Goal: Transaction & Acquisition: Purchase product/service

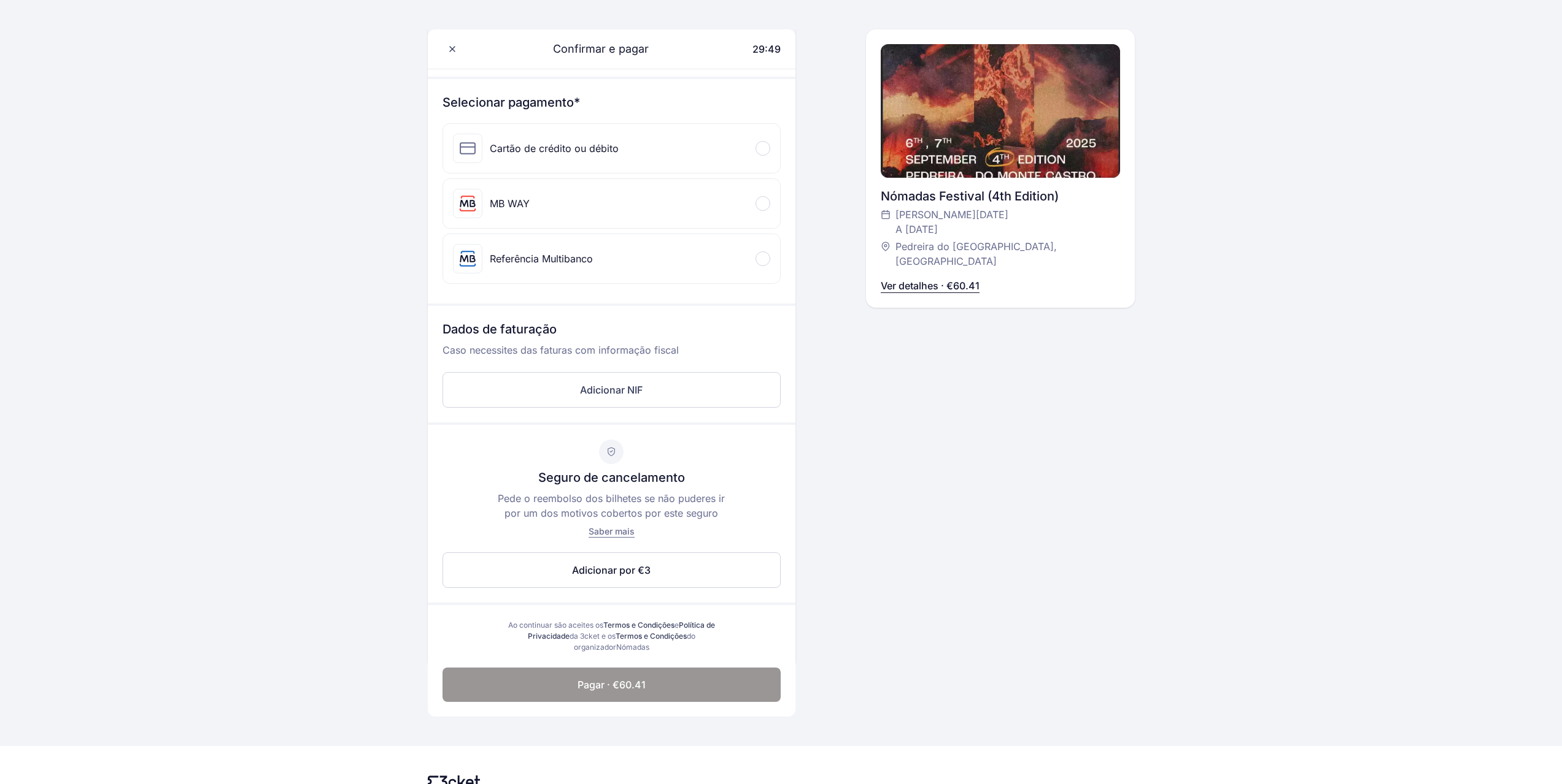
scroll to position [123, 0]
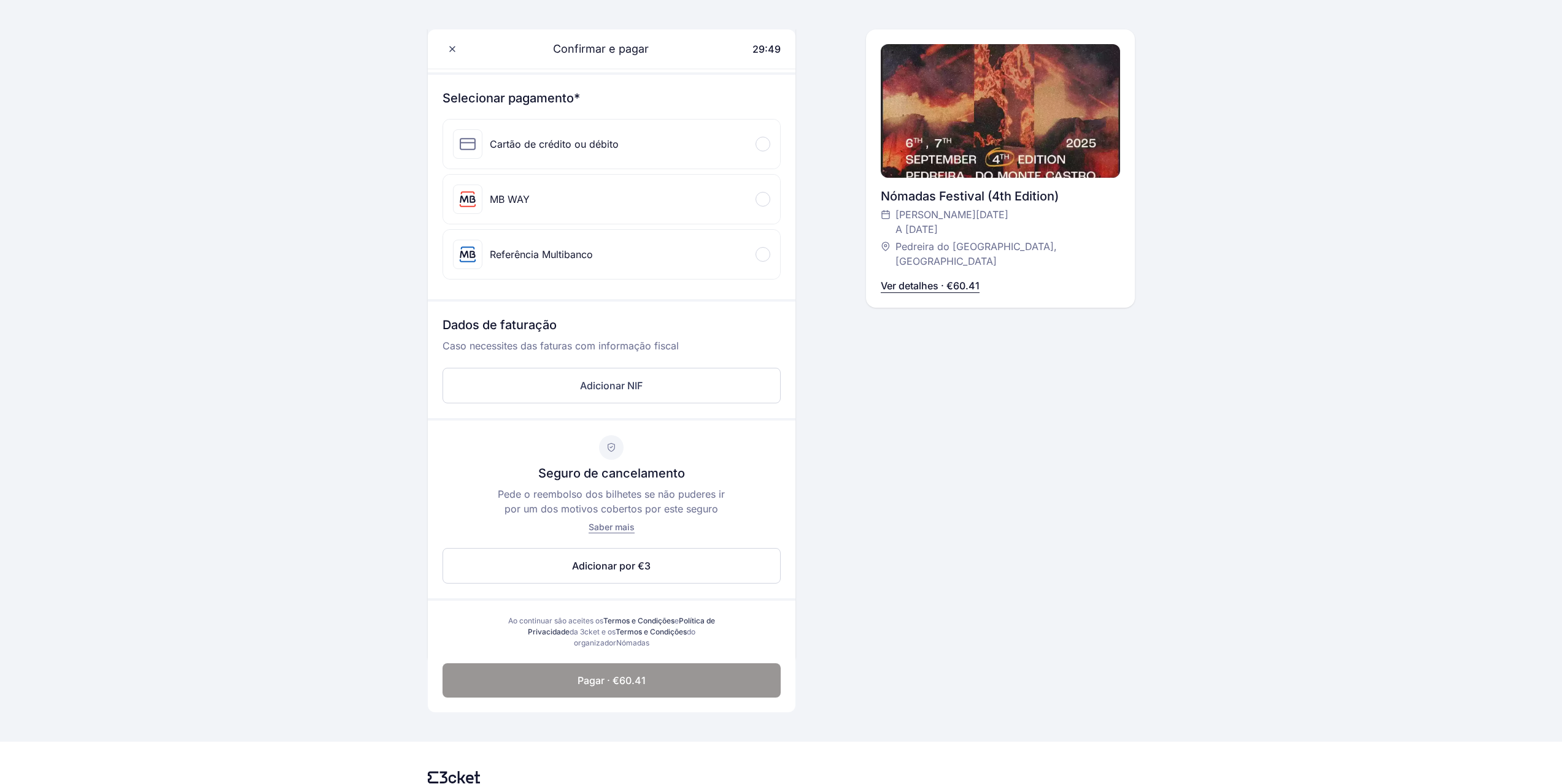
click at [940, 279] on p "Ver detalhes · €60.41" at bounding box center [930, 286] width 99 height 15
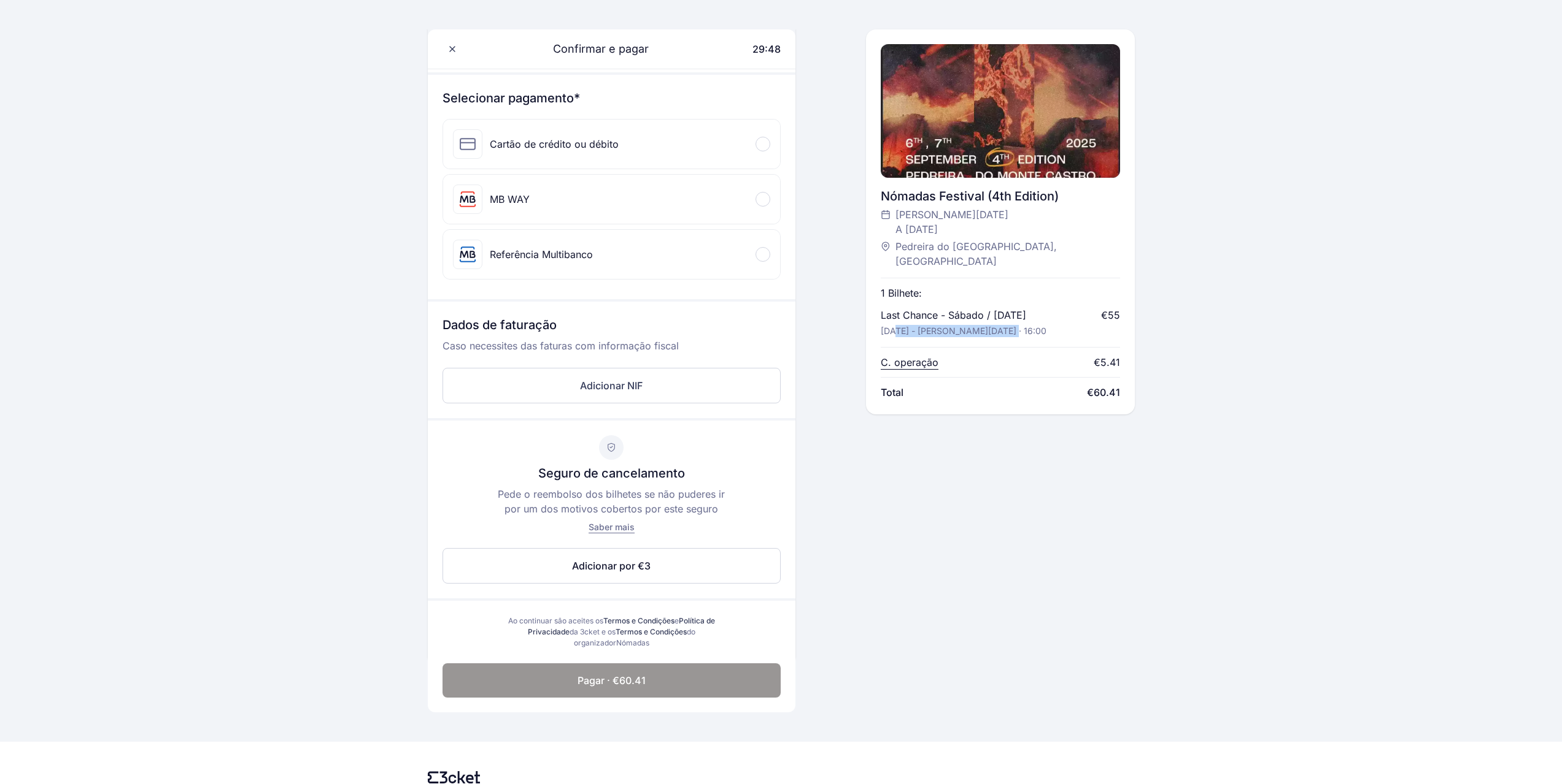
drag, startPoint x: 895, startPoint y: 315, endPoint x: 1005, endPoint y: 313, distance: 110.0
click at [1005, 325] on p "[DATE] - [PERSON_NAME][DATE] · 16:00" at bounding box center [963, 331] width 166 height 12
drag, startPoint x: 940, startPoint y: 319, endPoint x: 1021, endPoint y: 316, distance: 81.1
click at [1021, 325] on p "[DATE] - [PERSON_NAME][DATE] · 16:00" at bounding box center [963, 331] width 166 height 12
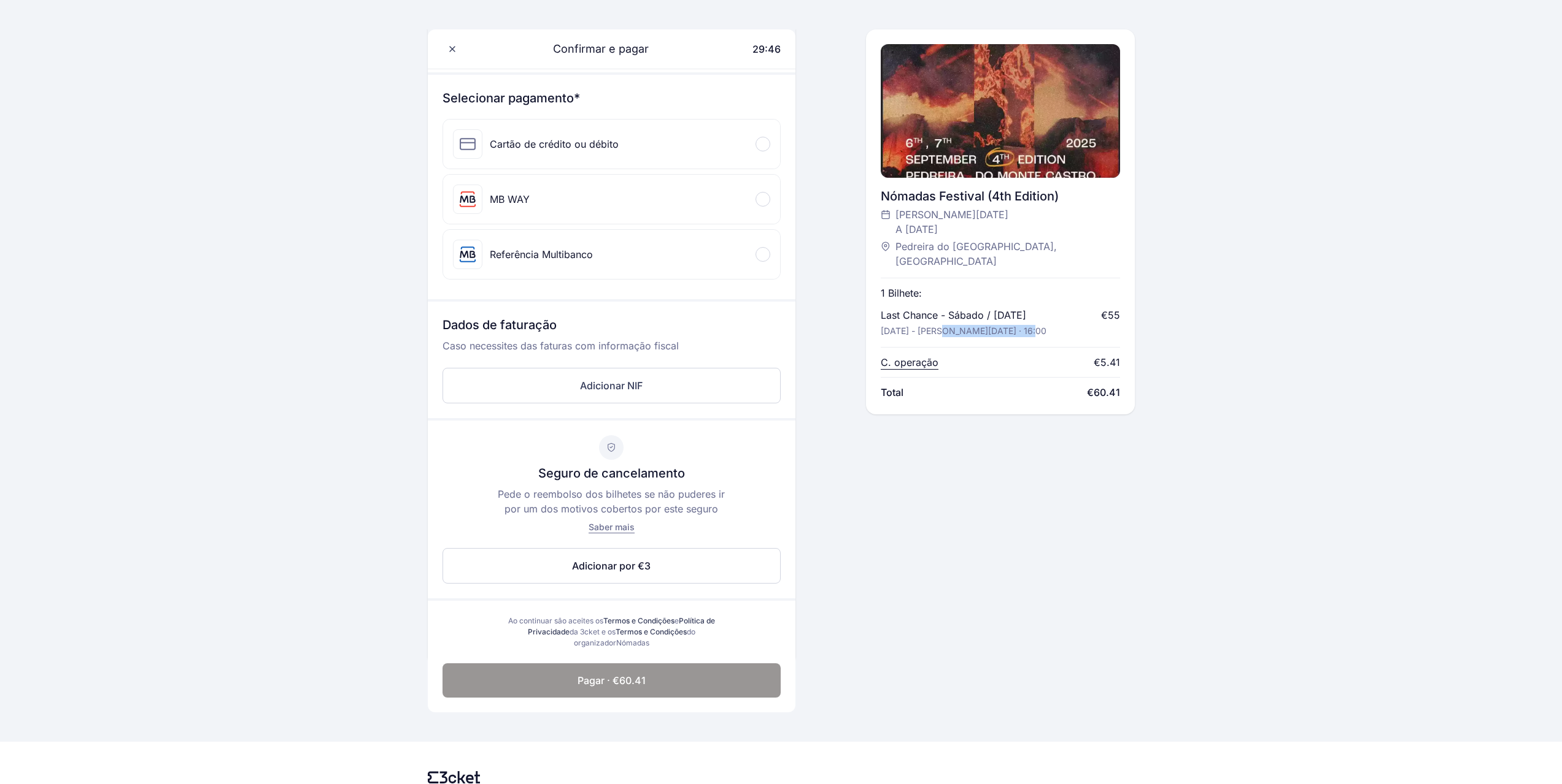
click at [1021, 325] on p "[DATE] - [PERSON_NAME][DATE] · 16:00" at bounding box center [963, 331] width 166 height 12
drag, startPoint x: 900, startPoint y: 316, endPoint x: 986, endPoint y: 313, distance: 86.1
click at [986, 325] on p "[DATE] - [PERSON_NAME][DATE] · 16:00" at bounding box center [963, 331] width 166 height 12
drag, startPoint x: 940, startPoint y: 315, endPoint x: 1042, endPoint y: 315, distance: 102.0
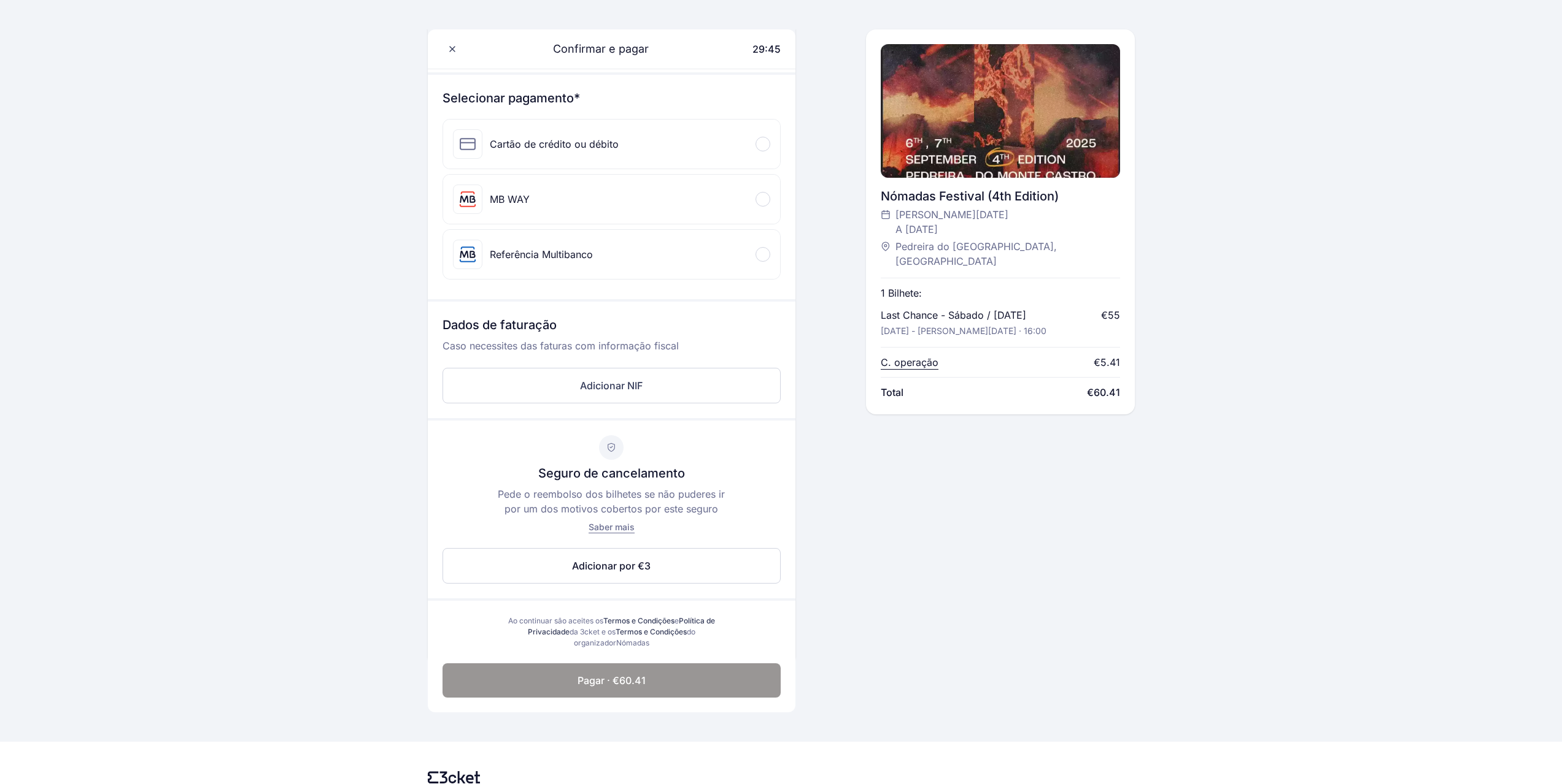
click at [1042, 315] on div "Last Chance - Sábado / [DATE] [DATE] - [DATE] · 16:00" at bounding box center [969, 323] width 178 height 29
drag, startPoint x: 907, startPoint y: 213, endPoint x: 973, endPoint y: 238, distance: 70.6
click at [973, 238] on div "[PERSON_NAME][DATE] A [DATE] Pedreira do [GEOGRAPHIC_DATA], [GEOGRAPHIC_DATA]" at bounding box center [1000, 238] width 239 height 61
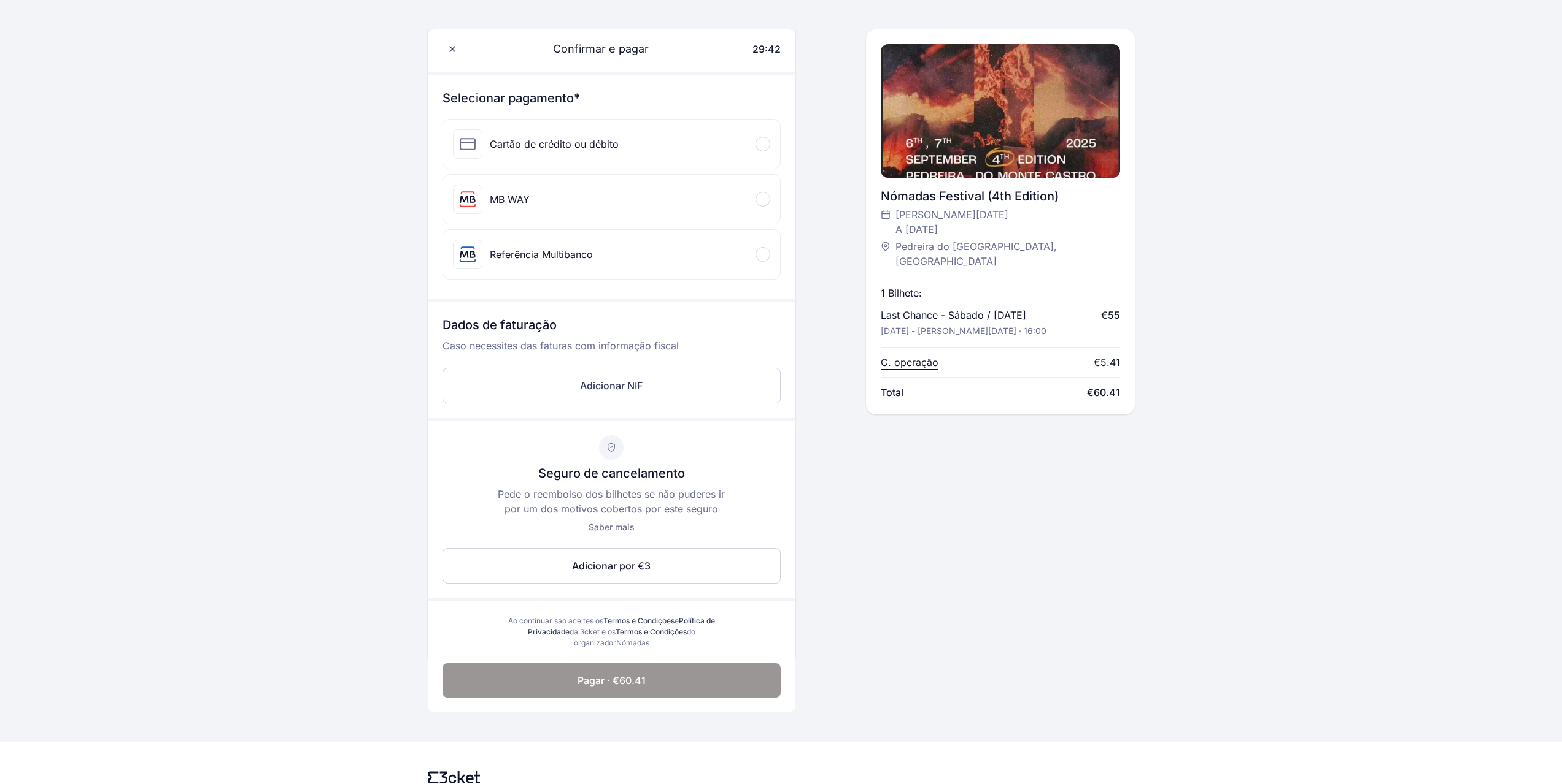
drag, startPoint x: 928, startPoint y: 217, endPoint x: 968, endPoint y: 235, distance: 43.9
click at [968, 235] on span "[PERSON_NAME][DATE] A [DATE]" at bounding box center [951, 222] width 113 height 29
drag, startPoint x: 913, startPoint y: 232, endPoint x: 984, endPoint y: 232, distance: 71.0
click at [984, 232] on div "[PERSON_NAME][DATE] A [DATE]" at bounding box center [994, 222] width 227 height 29
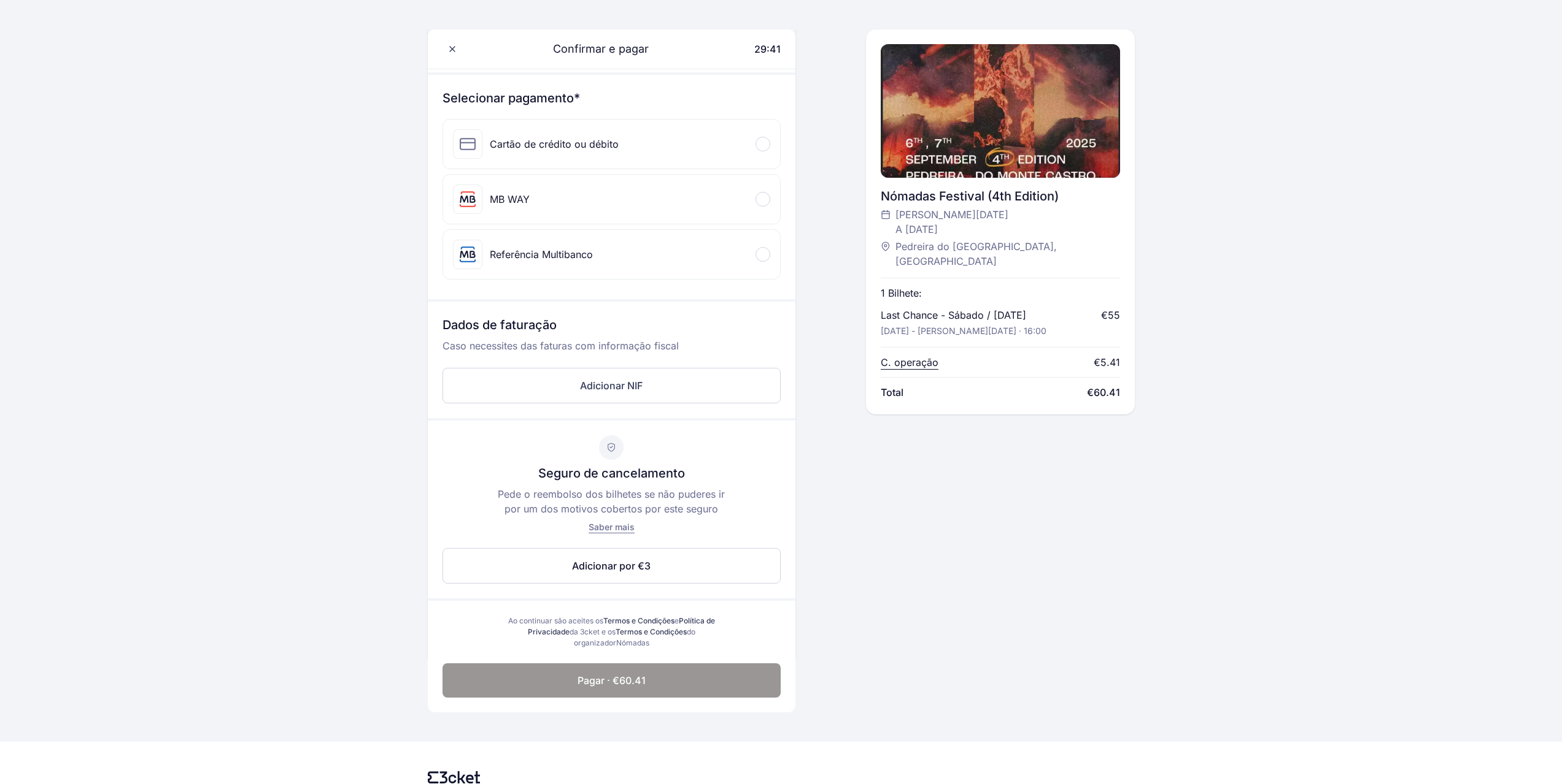
click at [984, 232] on div "[PERSON_NAME][DATE] A [DATE]" at bounding box center [994, 222] width 227 height 29
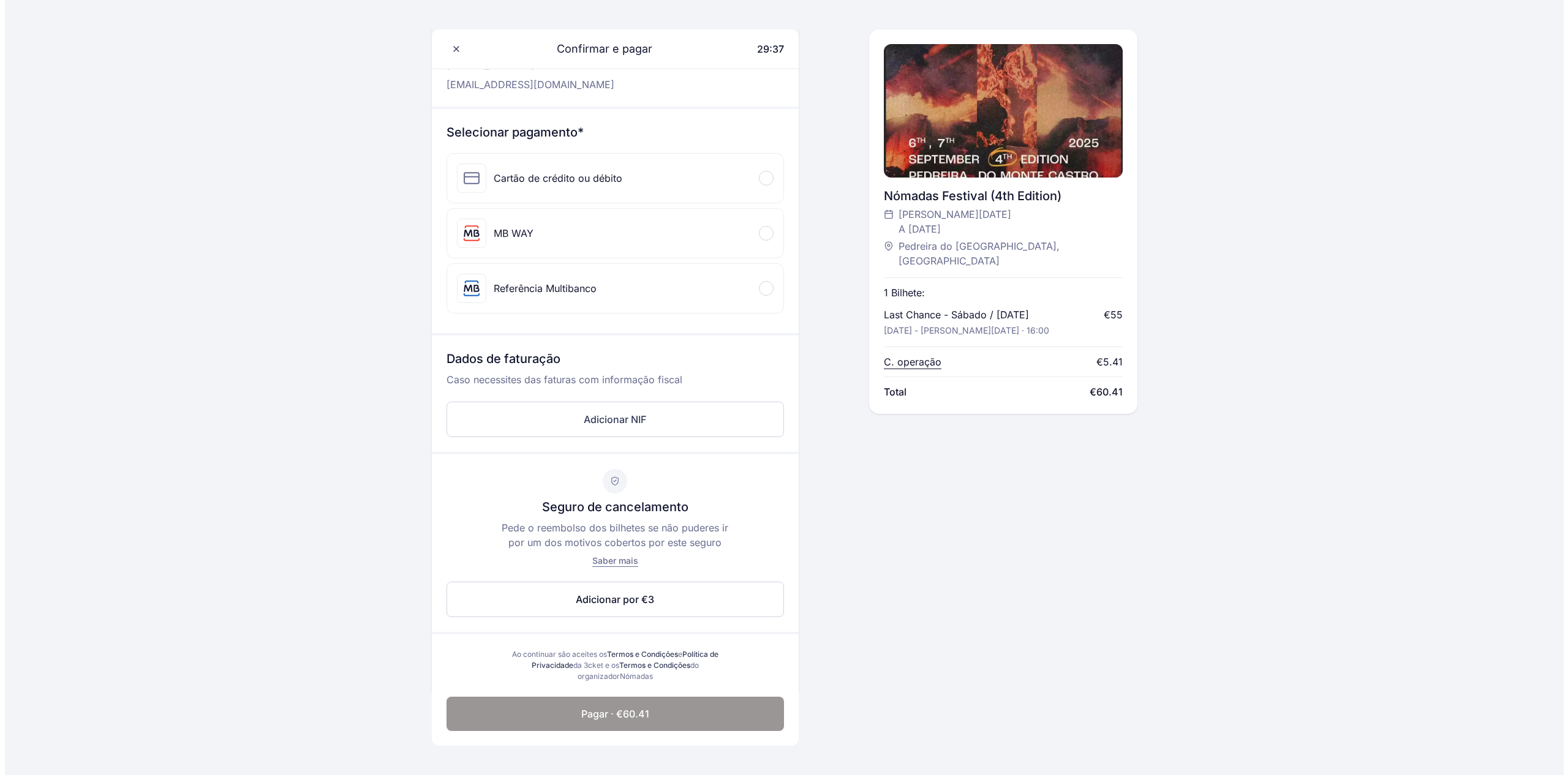
scroll to position [0, 0]
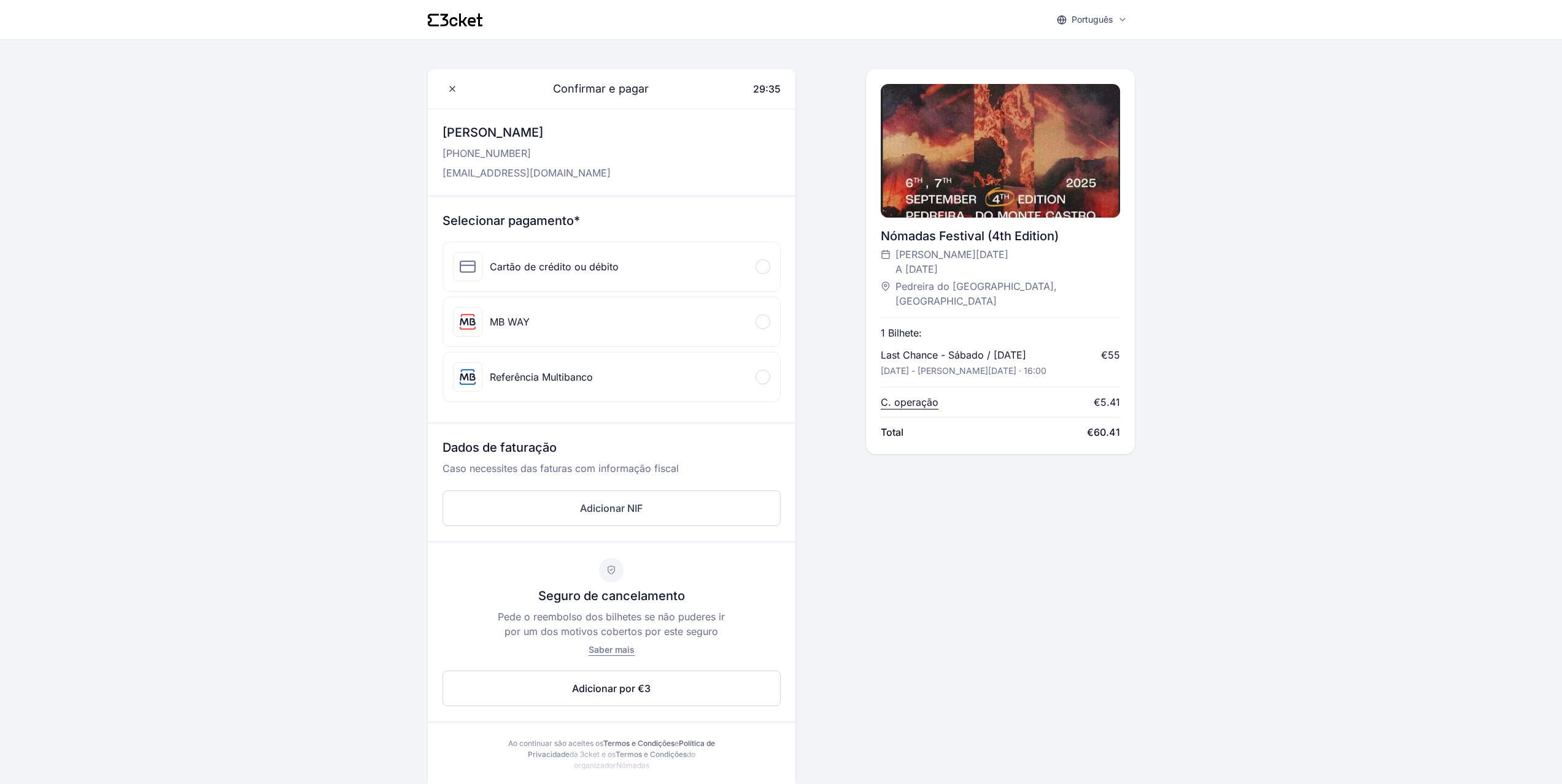
click at [626, 275] on div "Cartão de crédito ou débito" at bounding box center [612, 267] width 337 height 49
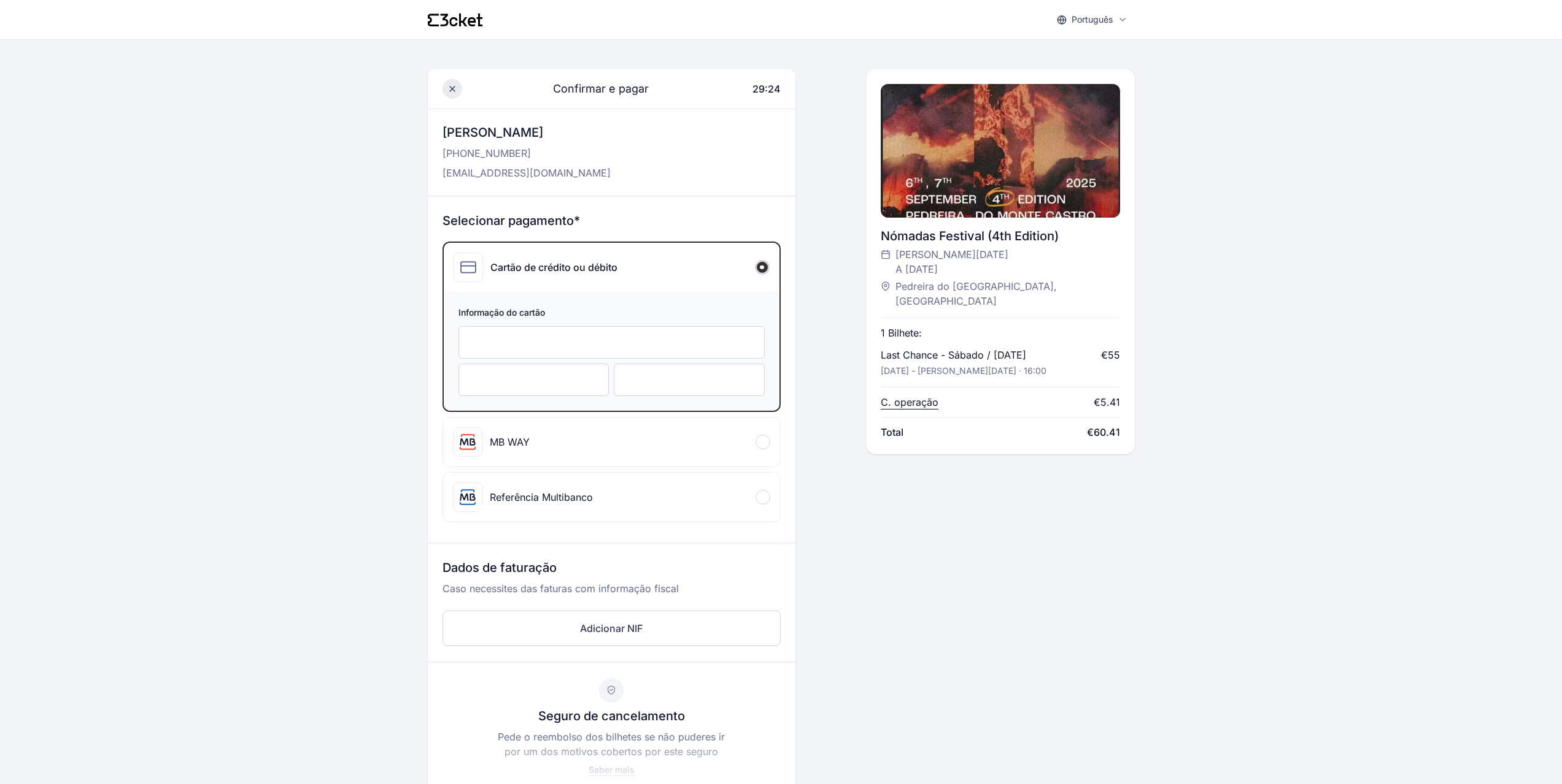
click at [454, 89] on icon at bounding box center [452, 89] width 10 height 10
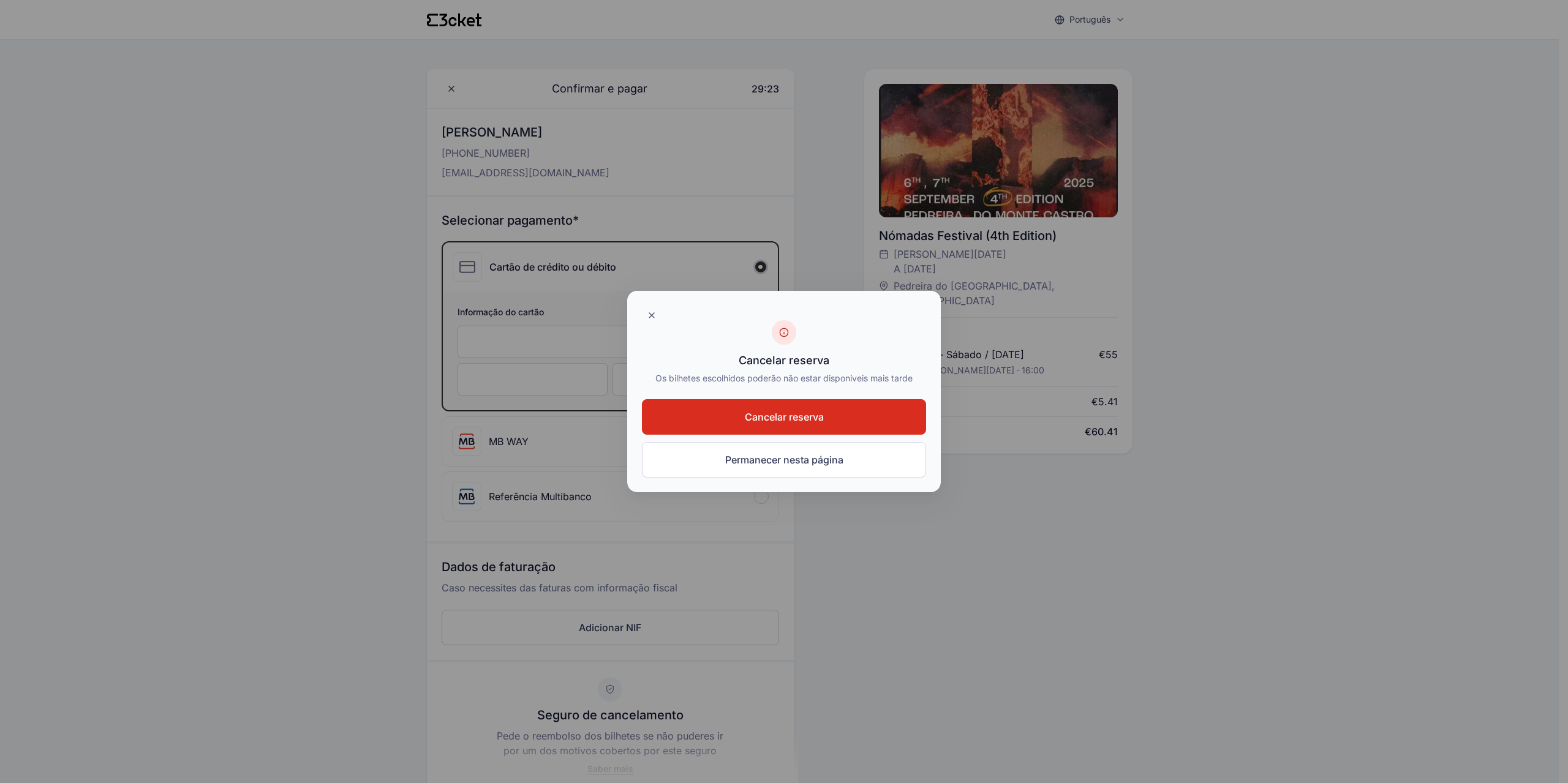
click at [789, 422] on span "Cancelar reserva" at bounding box center [784, 417] width 79 height 15
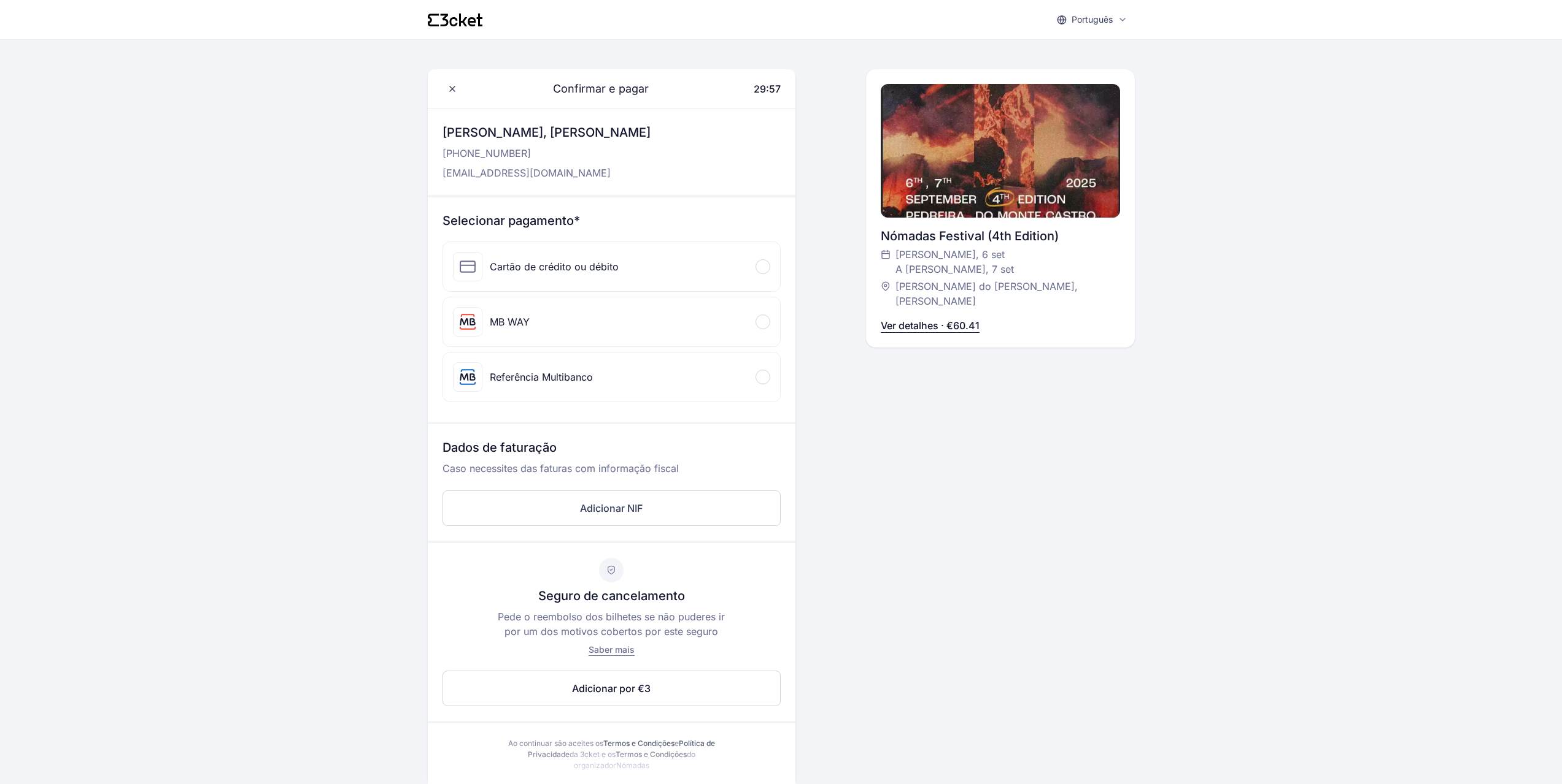
click at [584, 265] on div "Cartão de crédito ou débito" at bounding box center [554, 266] width 129 height 15
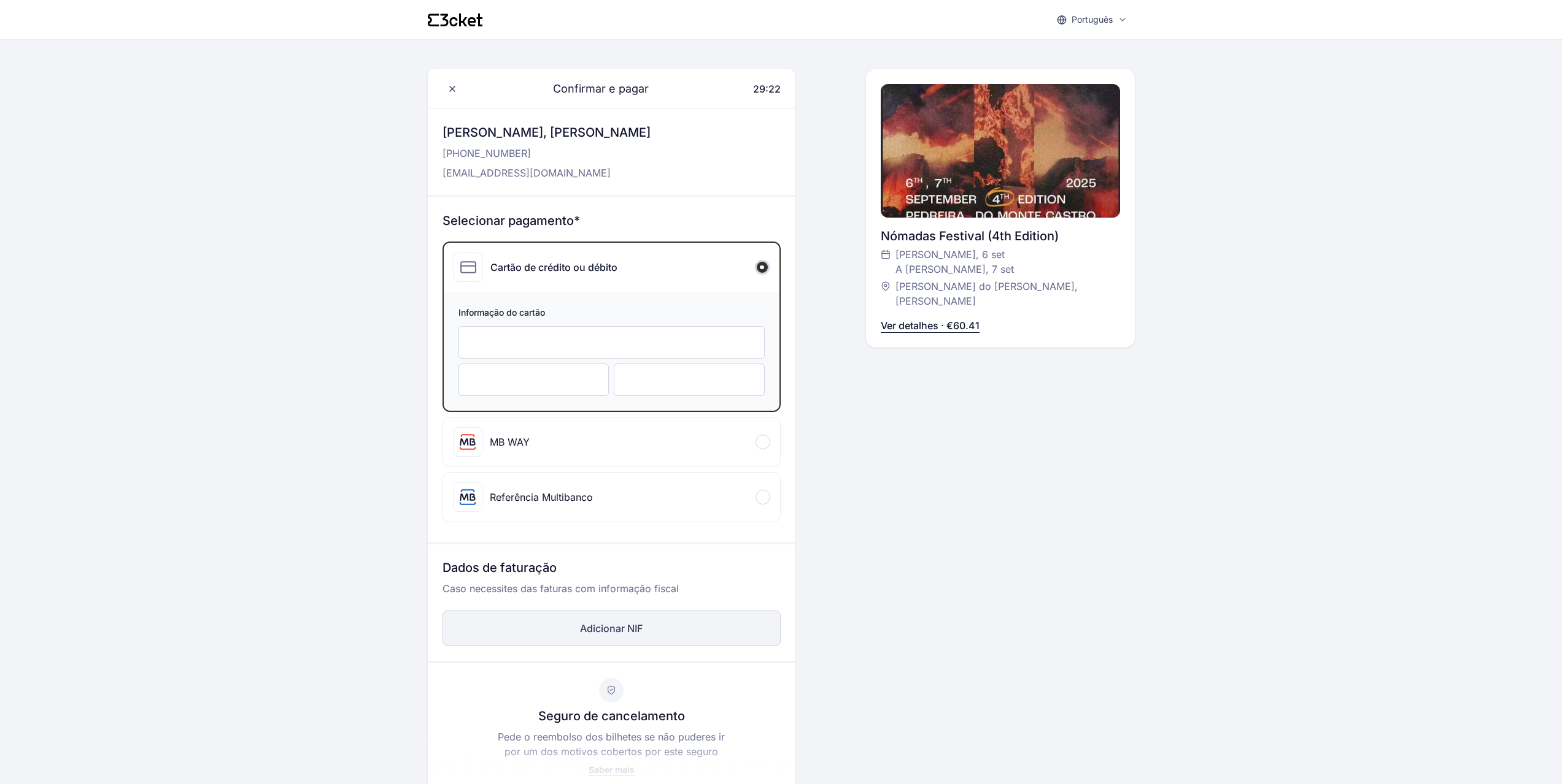
click at [648, 620] on button "Adicionar NIF" at bounding box center [612, 629] width 338 height 35
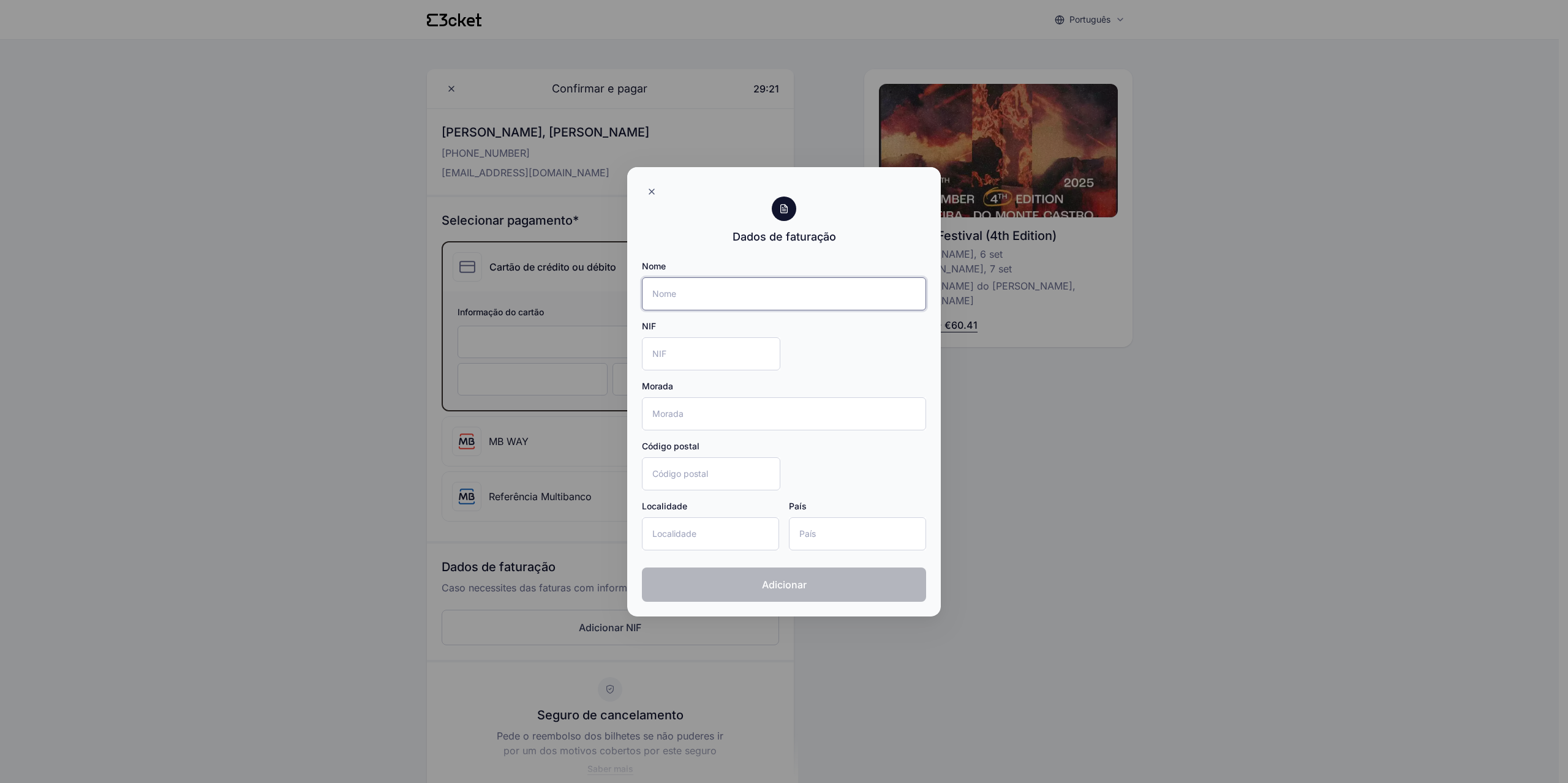
click at [697, 302] on input "Nome" at bounding box center [784, 294] width 284 height 33
type input "J"
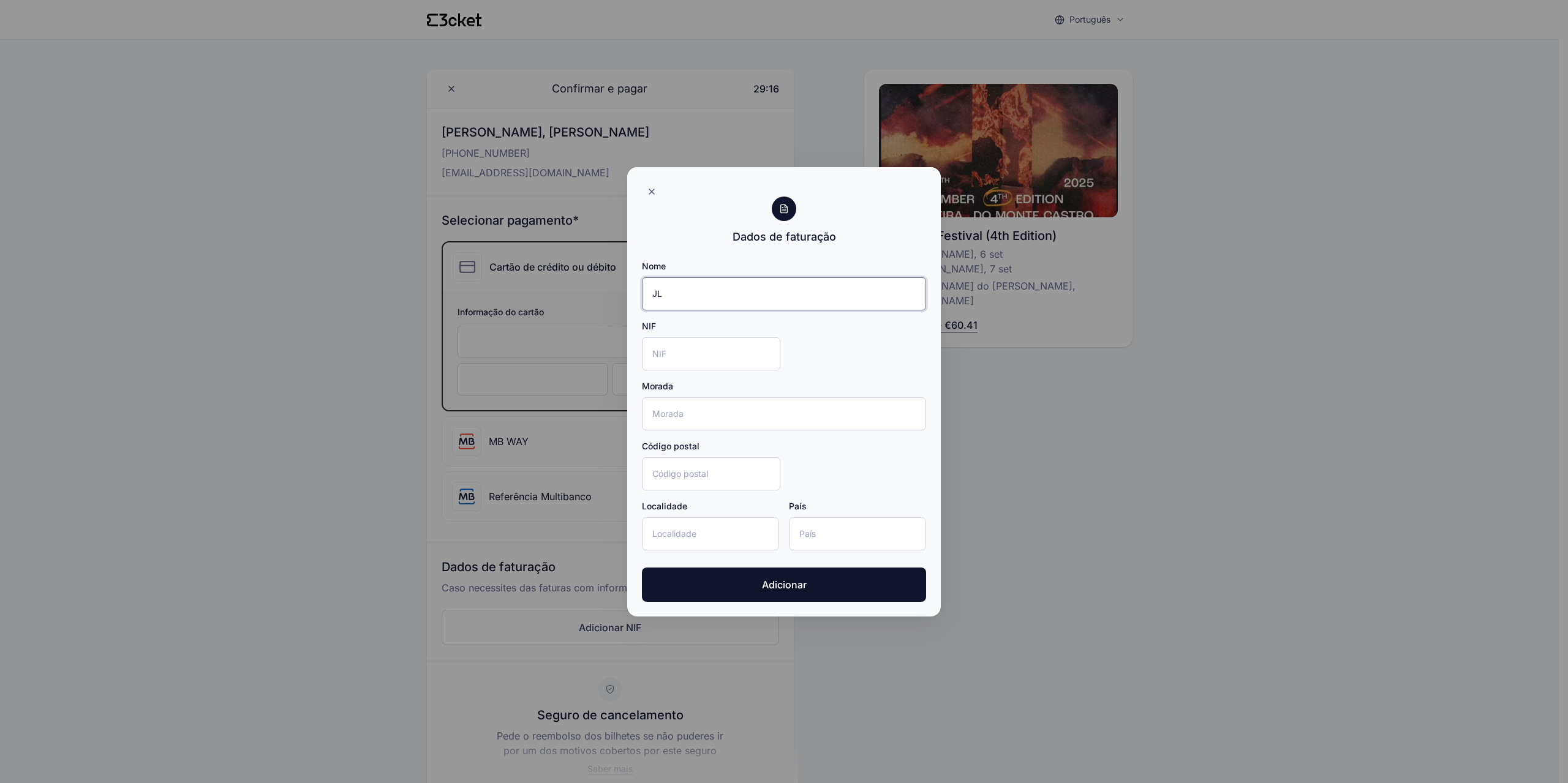
type input "JL"
click at [687, 352] on input "NIF" at bounding box center [712, 354] width 139 height 33
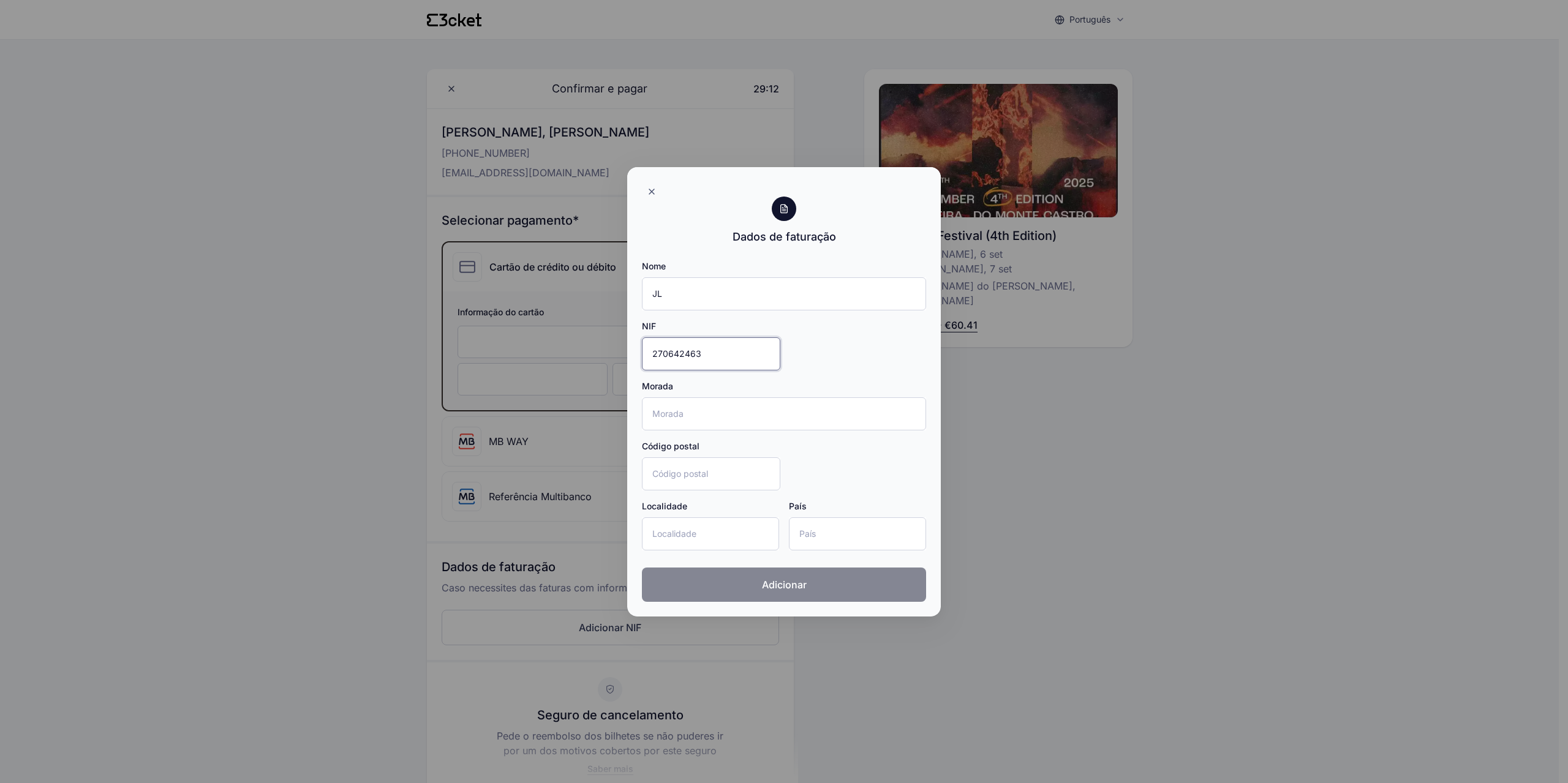
type input "270642463"
click at [799, 587] on span "Adicionar" at bounding box center [785, 584] width 45 height 15
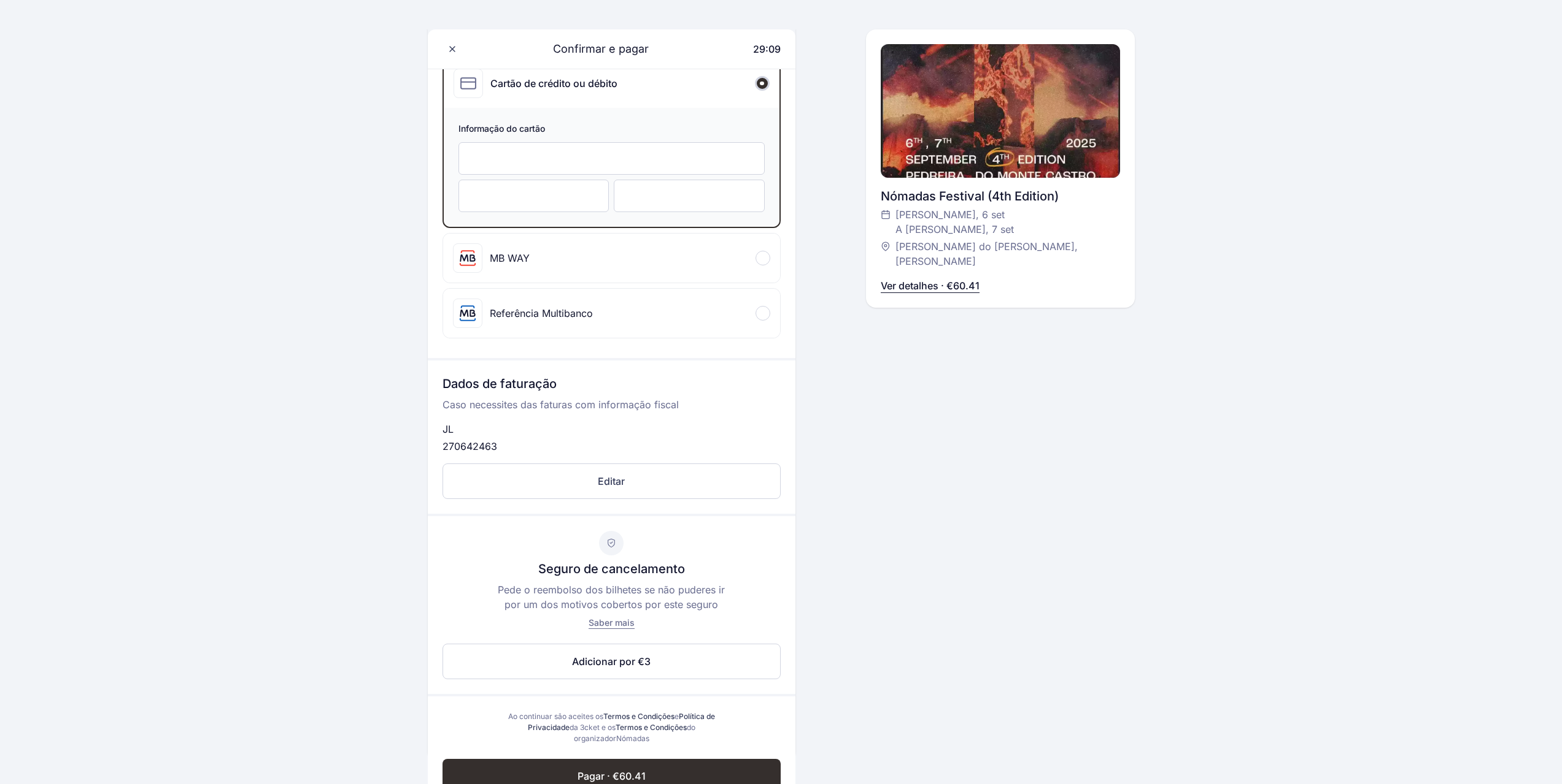
scroll to position [306, 0]
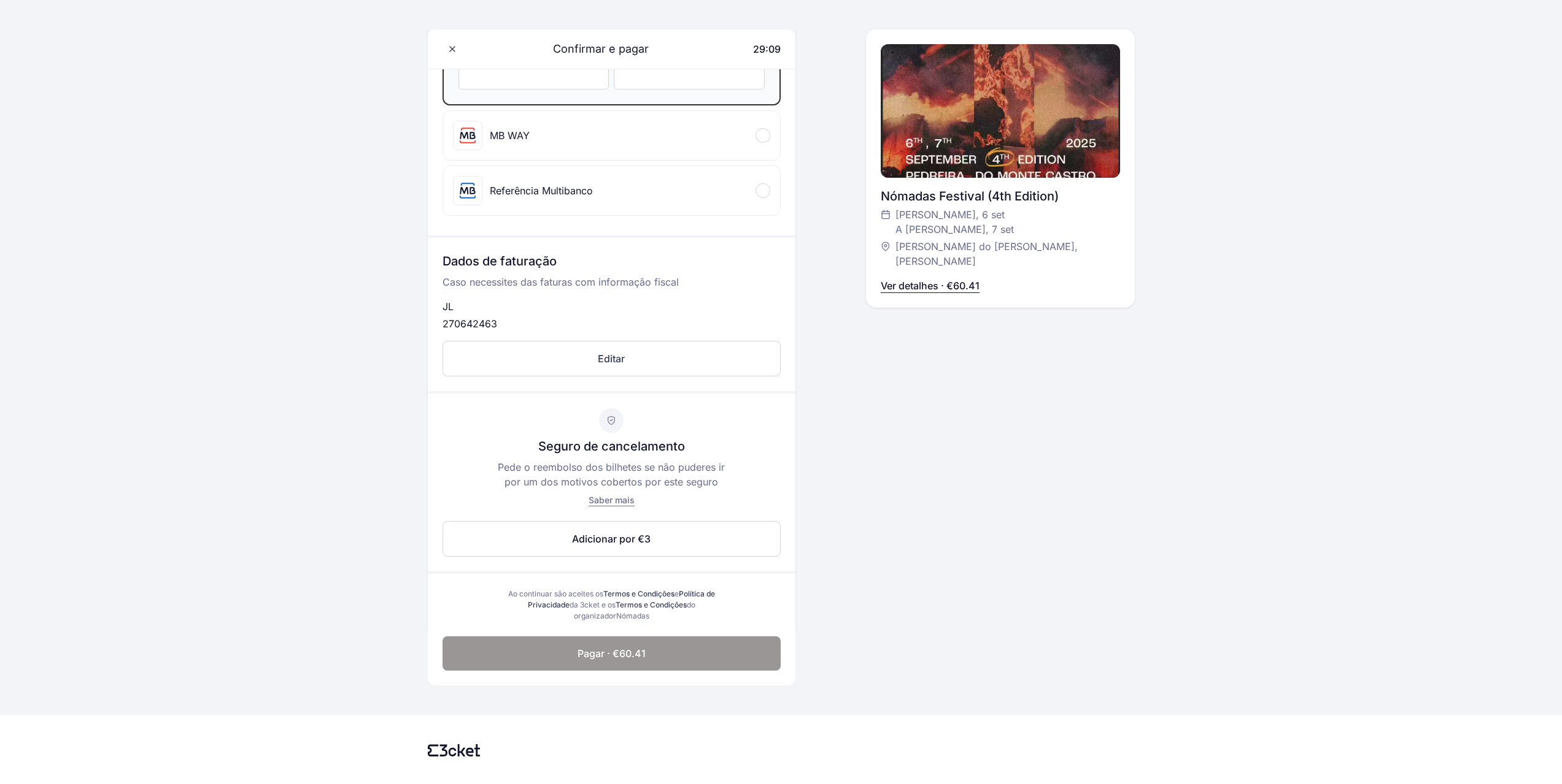
click at [640, 660] on span "Pagar · €60.41" at bounding box center [612, 654] width 68 height 15
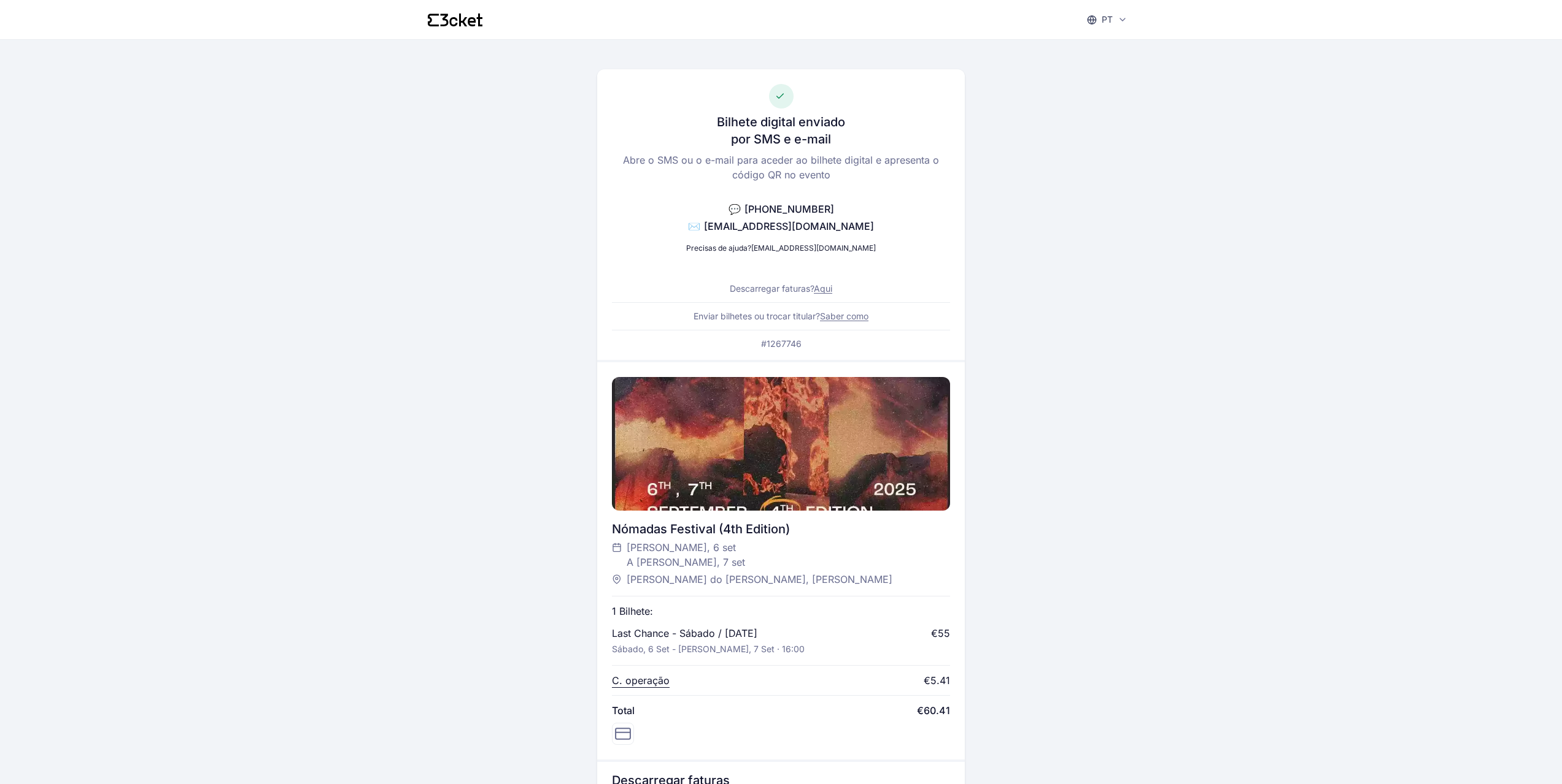
click at [828, 290] on link "Aqui" at bounding box center [823, 289] width 19 height 11
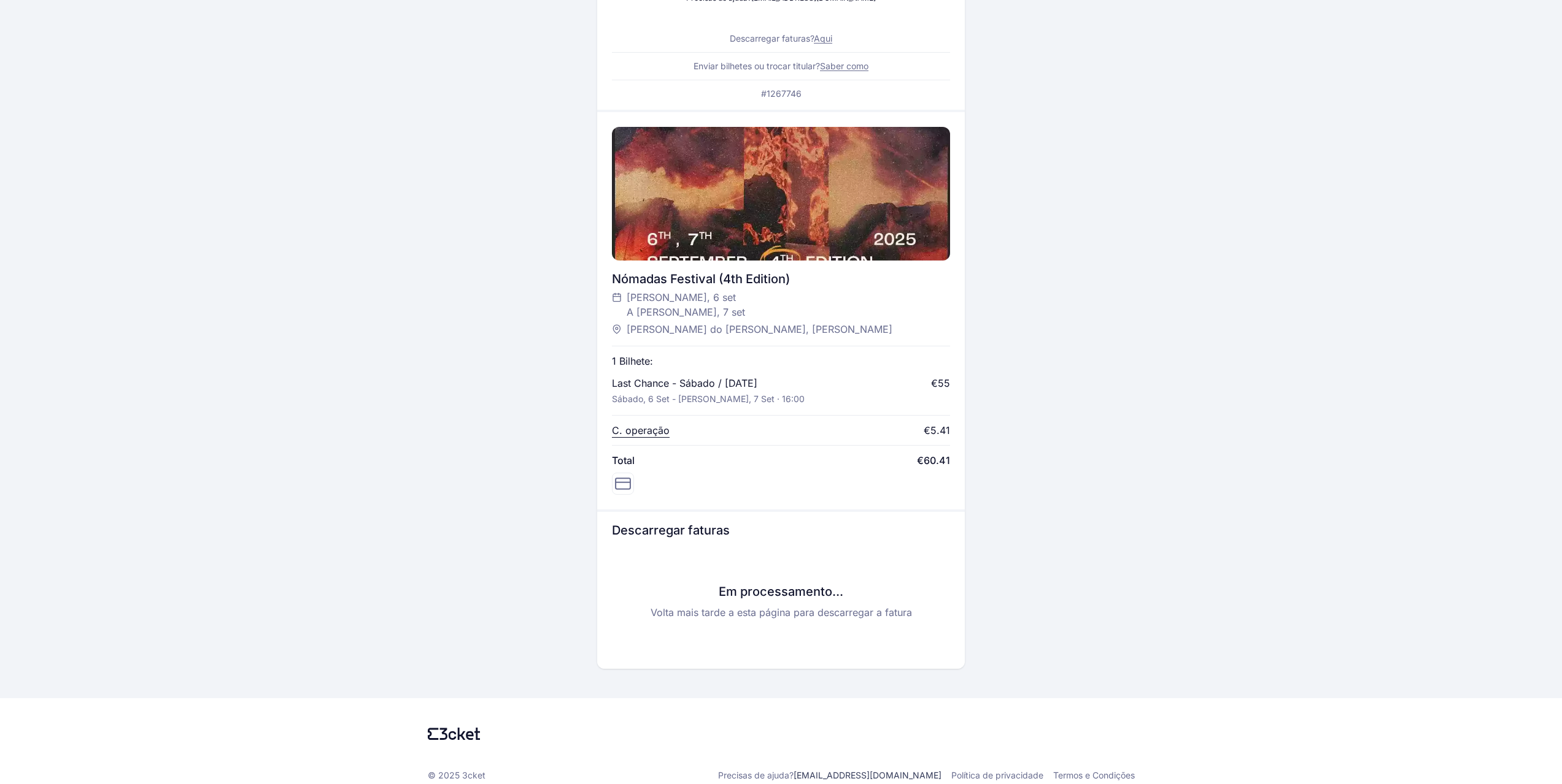
scroll to position [262, 0]
